Goal: Information Seeking & Learning: Compare options

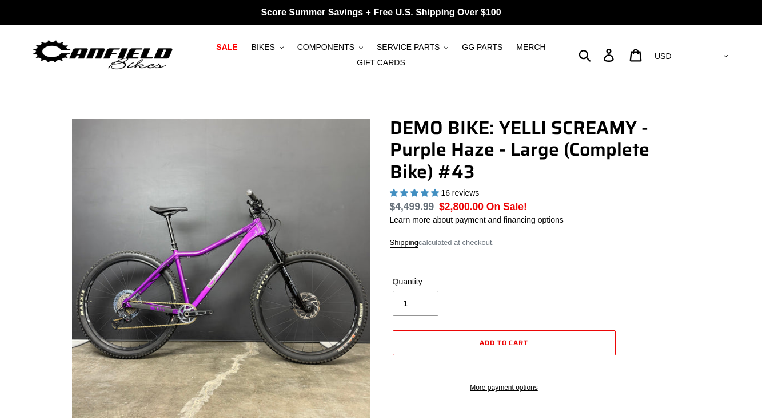
select select "highest-rating"
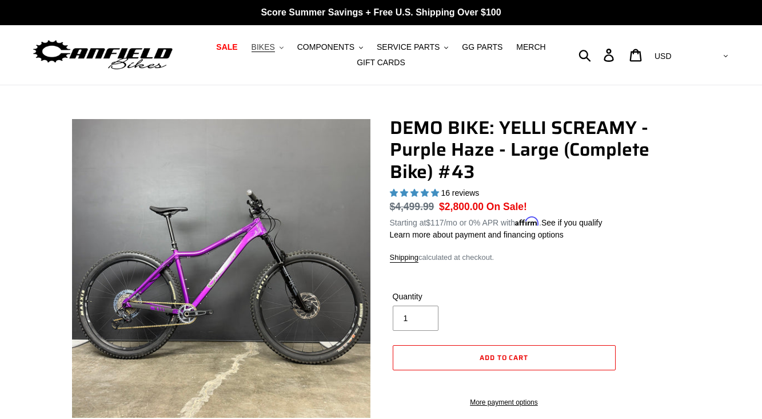
click at [271, 47] on span "BIKES" at bounding box center [263, 47] width 23 height 10
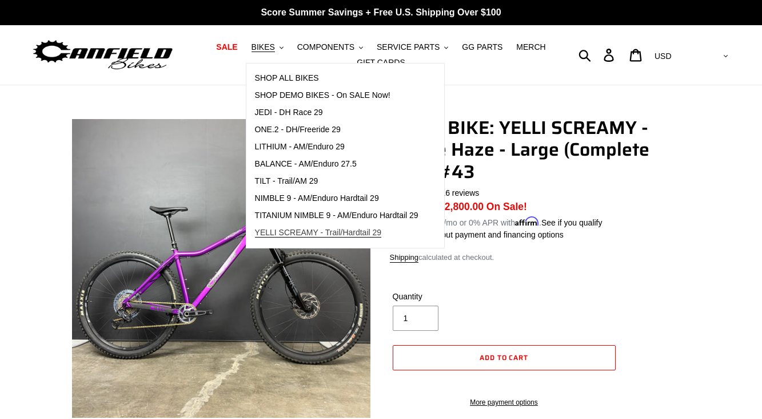
click at [319, 226] on link "YELLI SCREAMY - Trail/Hardtail 29" at bounding box center [336, 232] width 181 height 17
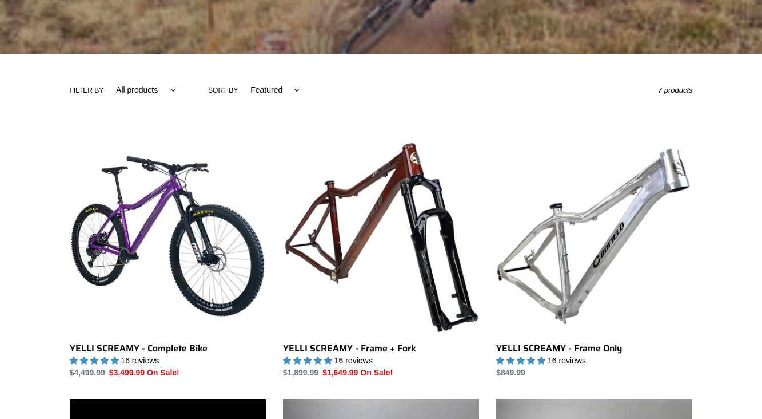
scroll to position [207, 0]
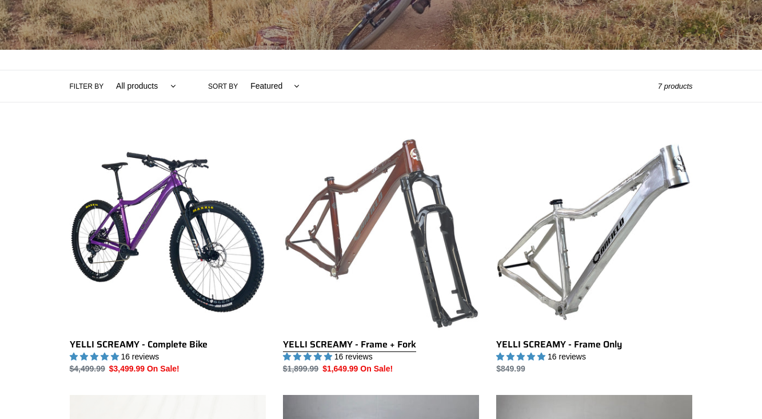
click at [388, 260] on link "YELLI SCREAMY - Frame + Fork" at bounding box center [381, 254] width 196 height 241
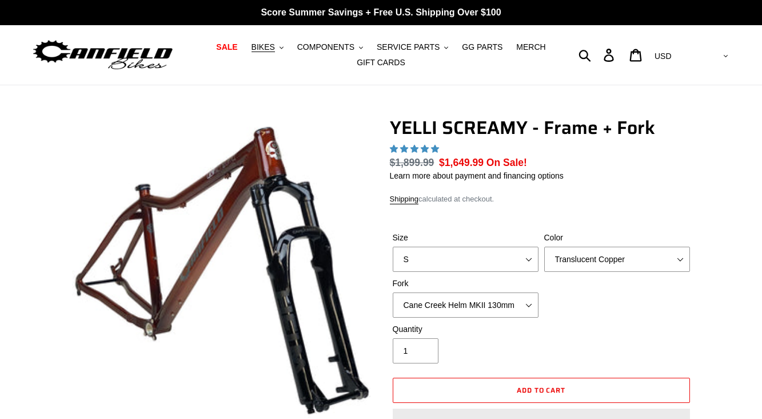
select select "highest-rating"
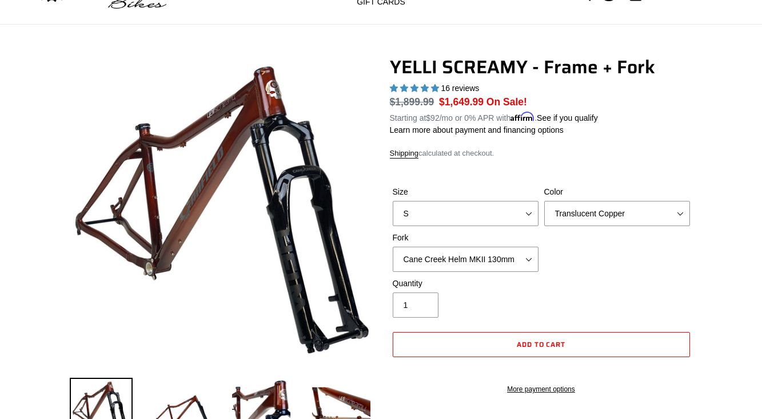
scroll to position [93, 0]
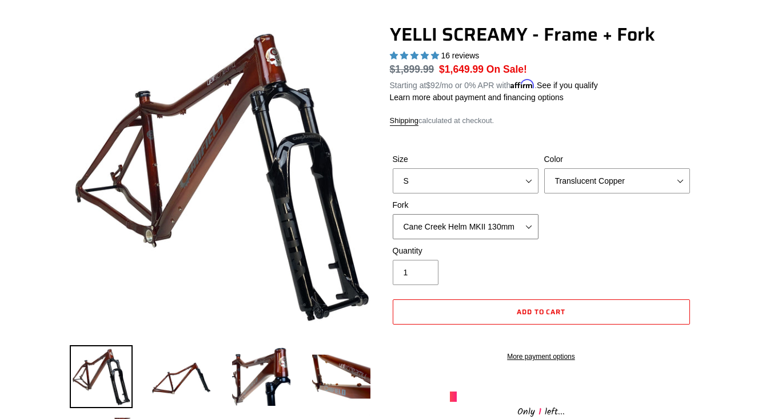
click at [516, 229] on select "Cane Creek Helm MKII 130mm Fox 34 SL Factory Grip X 130mm RockShox Pike Ultimat…" at bounding box center [466, 226] width 146 height 25
click at [194, 393] on img at bounding box center [181, 376] width 63 height 63
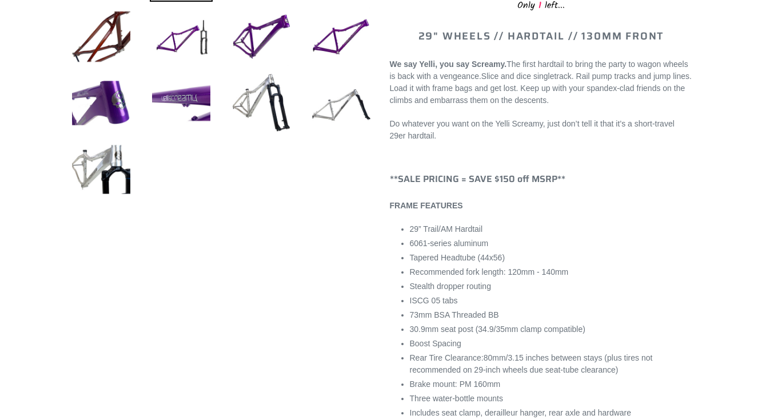
scroll to position [502, 0]
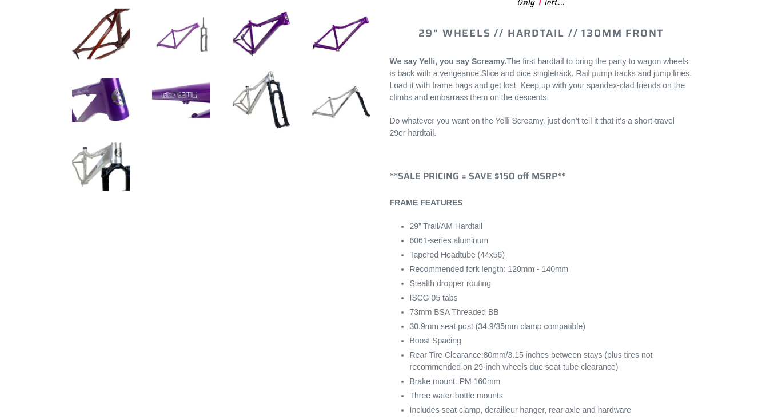
click at [195, 47] on img at bounding box center [181, 33] width 63 height 63
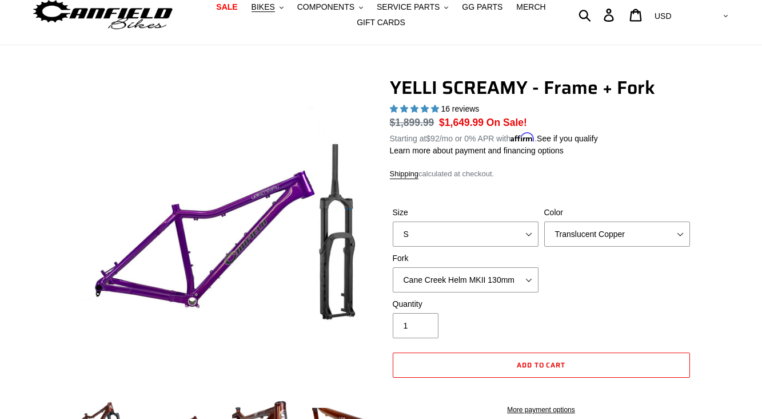
scroll to position [43, 0]
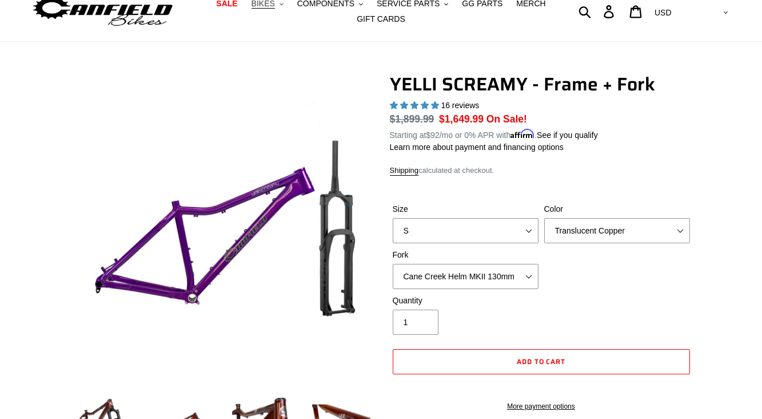
click at [277, 7] on button "BIKES .cls-1{fill:#231f20}" at bounding box center [267, 3] width 43 height 15
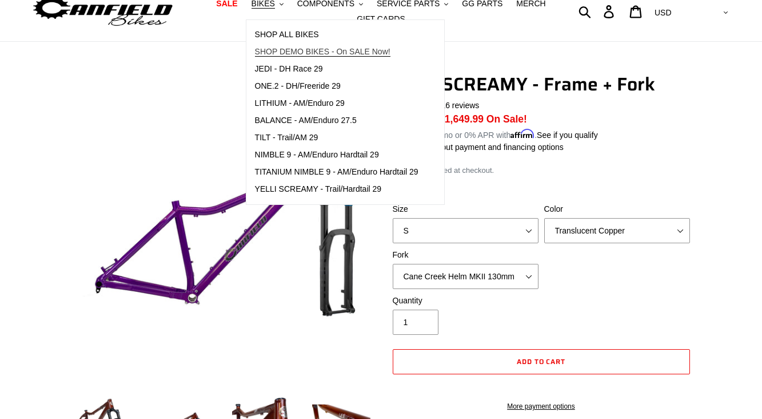
click at [293, 54] on span "SHOP DEMO BIKES - On SALE Now!" at bounding box center [323, 52] width 136 height 10
click at [315, 51] on span "SHOP DEMO BIKES - On SALE Now!" at bounding box center [323, 52] width 136 height 10
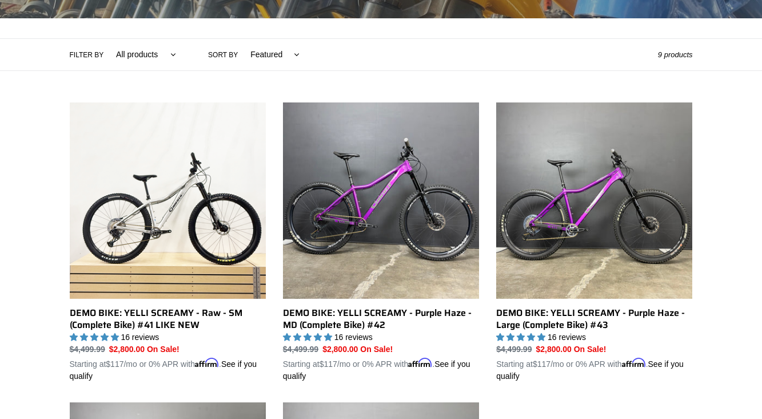
scroll to position [240, 0]
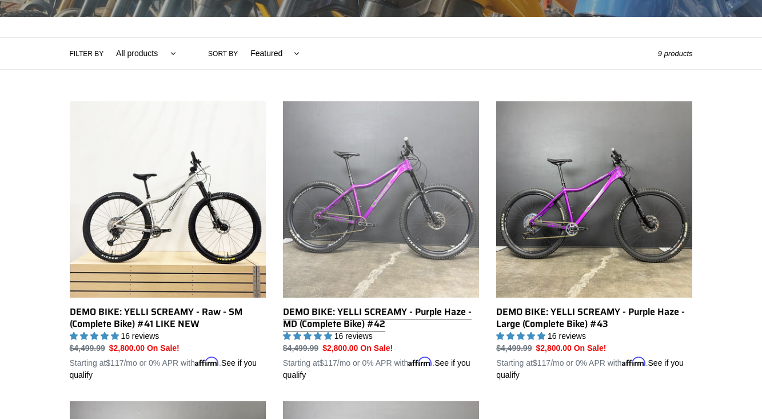
click at [417, 211] on link "DEMO BIKE: YELLI SCREAMY - Purple Haze - MD (Complete Bike) #42" at bounding box center [381, 241] width 196 height 280
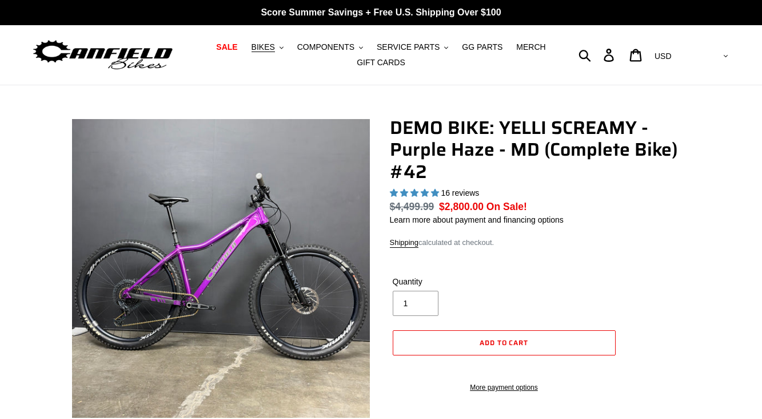
select select "highest-rating"
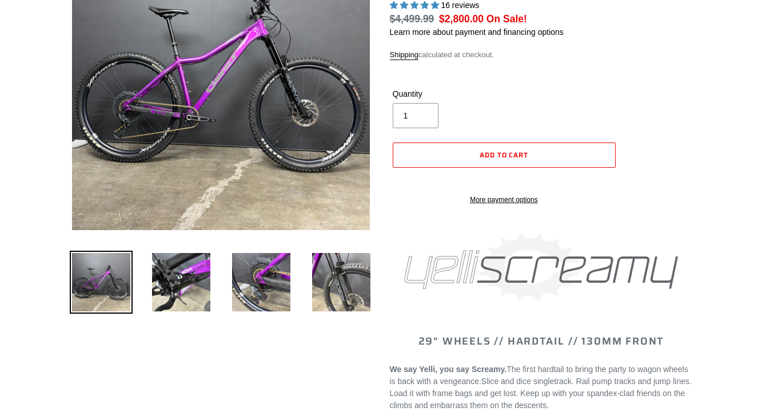
scroll to position [190, 0]
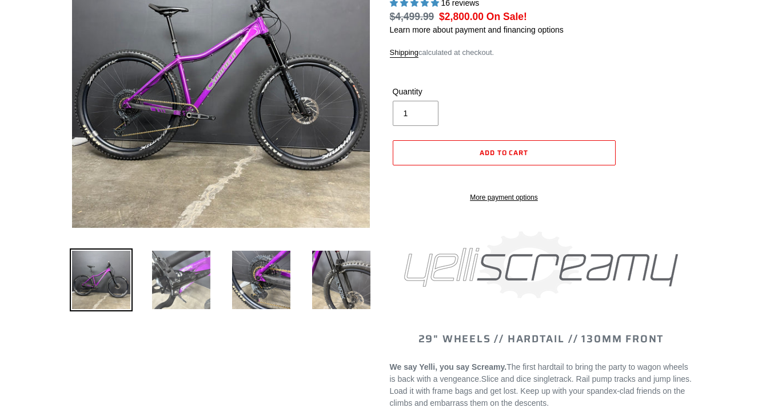
click at [180, 289] on img at bounding box center [181, 279] width 63 height 63
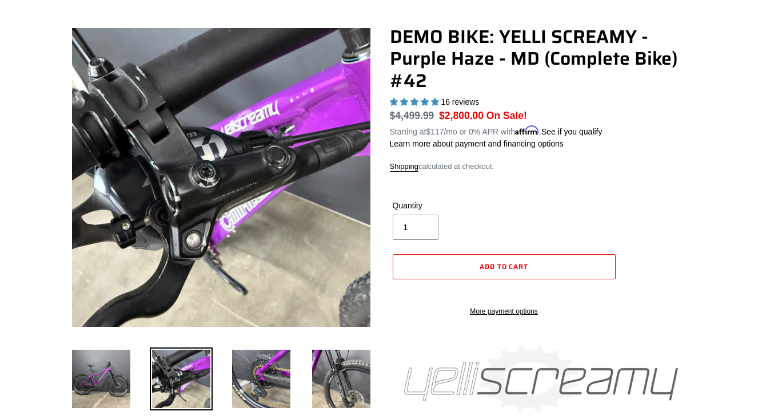
scroll to position [89, 0]
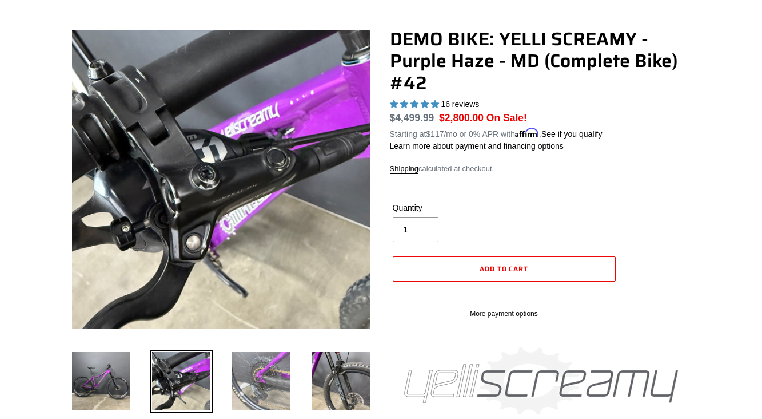
click at [271, 375] on img at bounding box center [261, 380] width 63 height 63
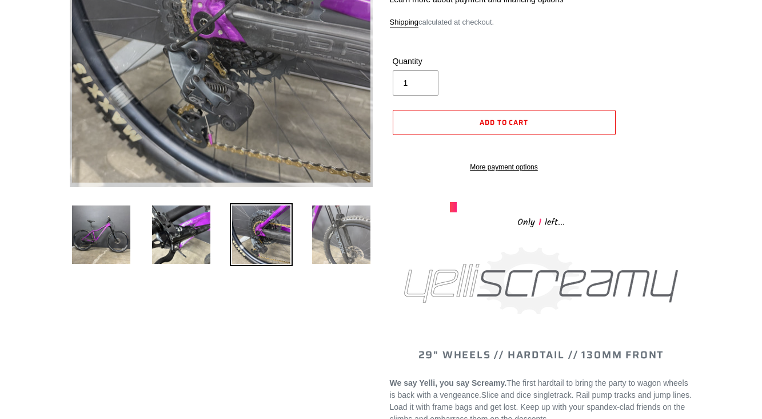
scroll to position [240, 0]
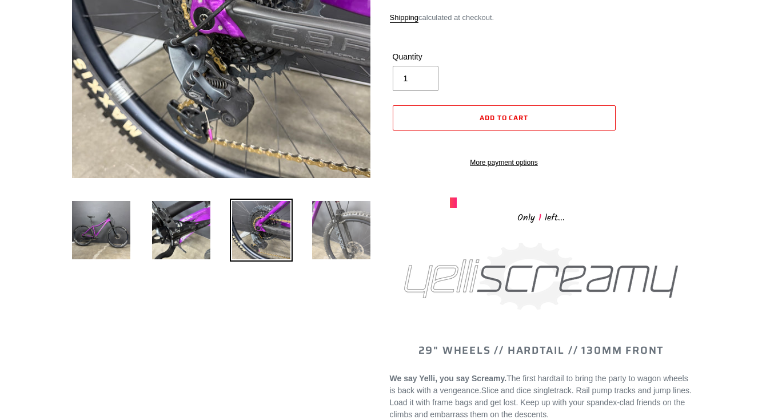
click at [330, 242] on img at bounding box center [341, 229] width 63 height 63
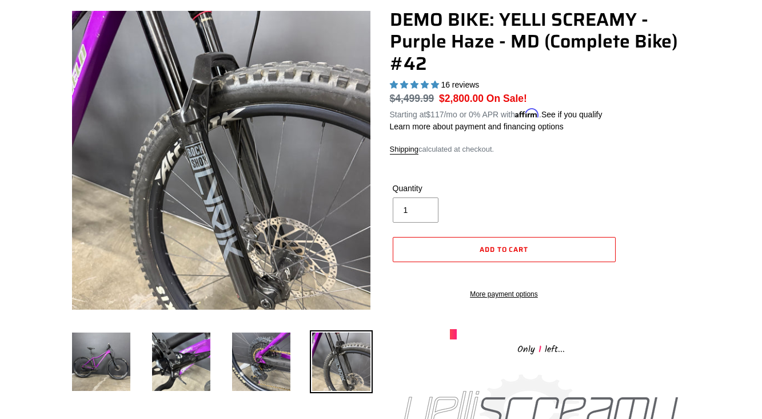
scroll to position [106, 0]
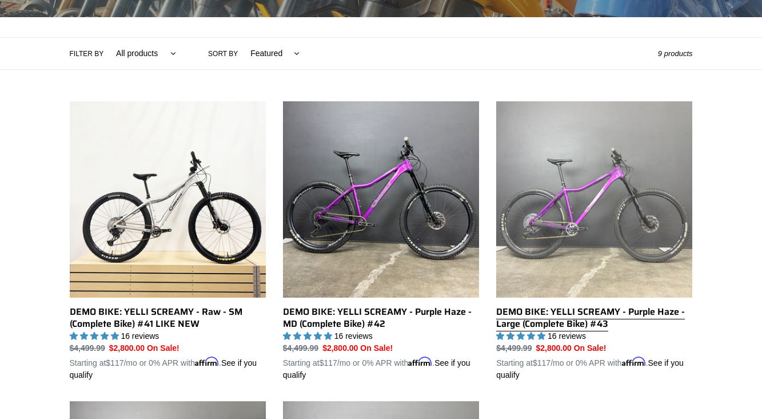
click at [562, 327] on link "DEMO BIKE: YELLI SCREAMY - Purple Haze - Large (Complete Bike) #43" at bounding box center [594, 241] width 196 height 280
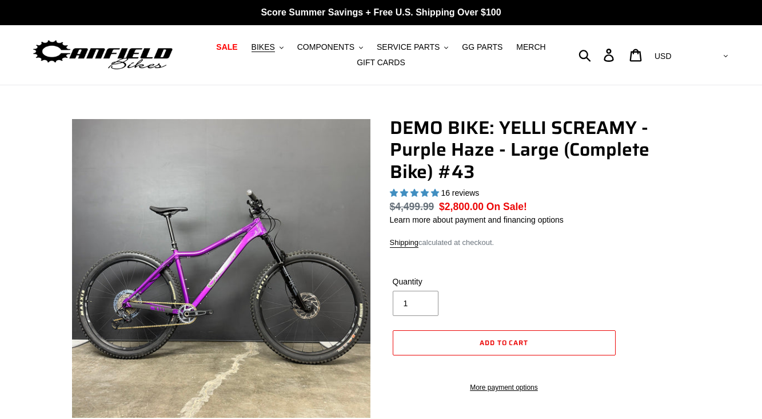
select select "highest-rating"
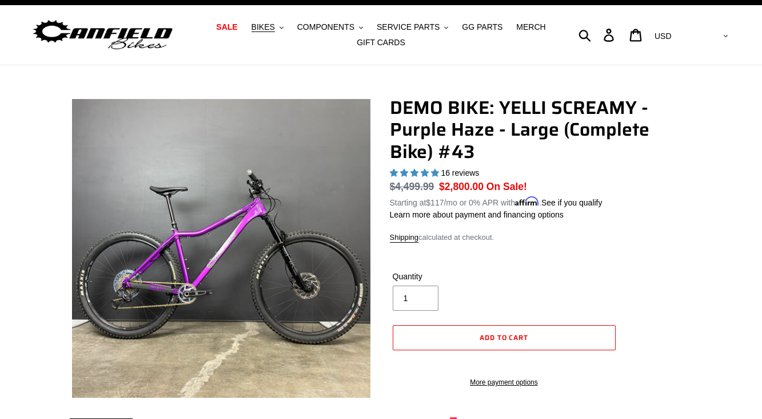
scroll to position [17, 0]
